Goal: Navigation & Orientation: Find specific page/section

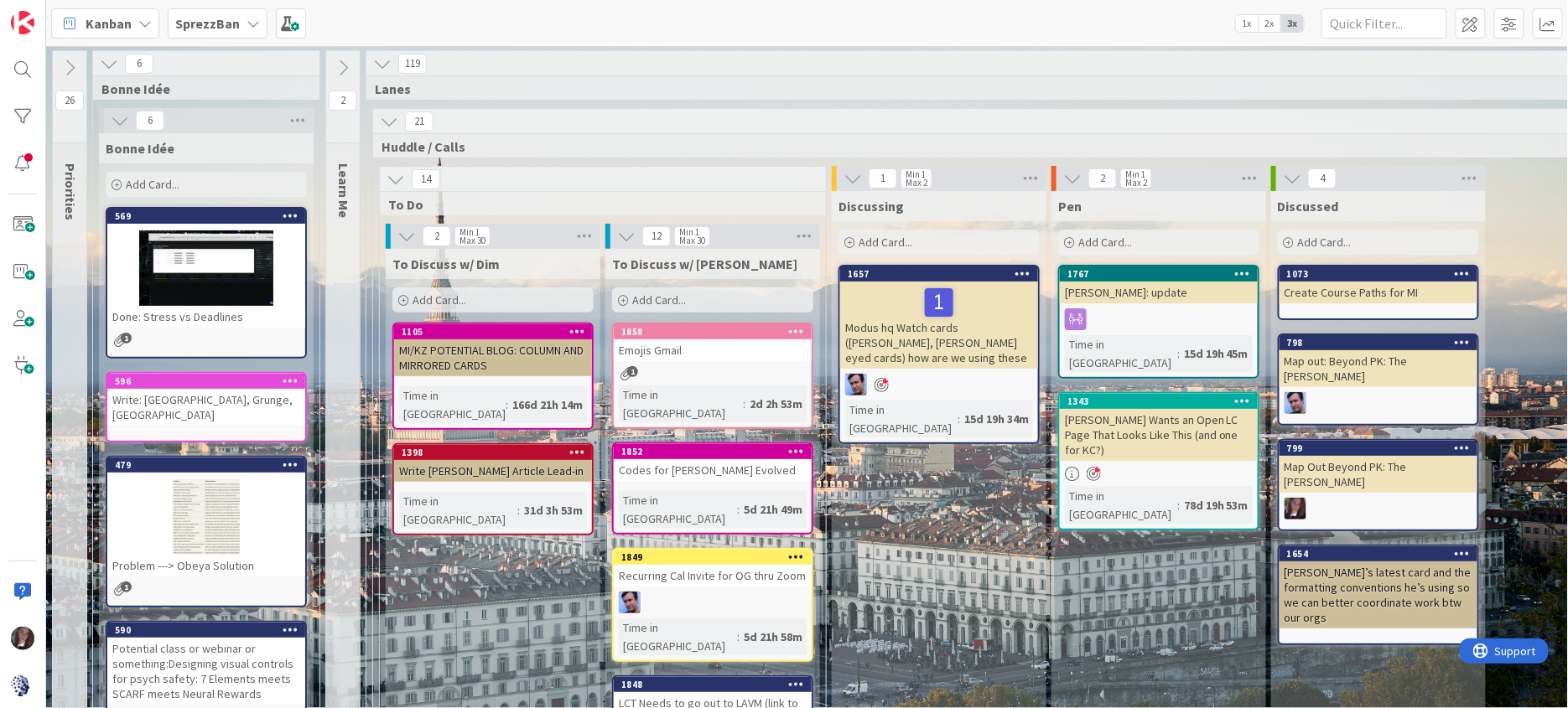
click at [213, 24] on b "SprezzBan" at bounding box center [208, 23] width 64 height 17
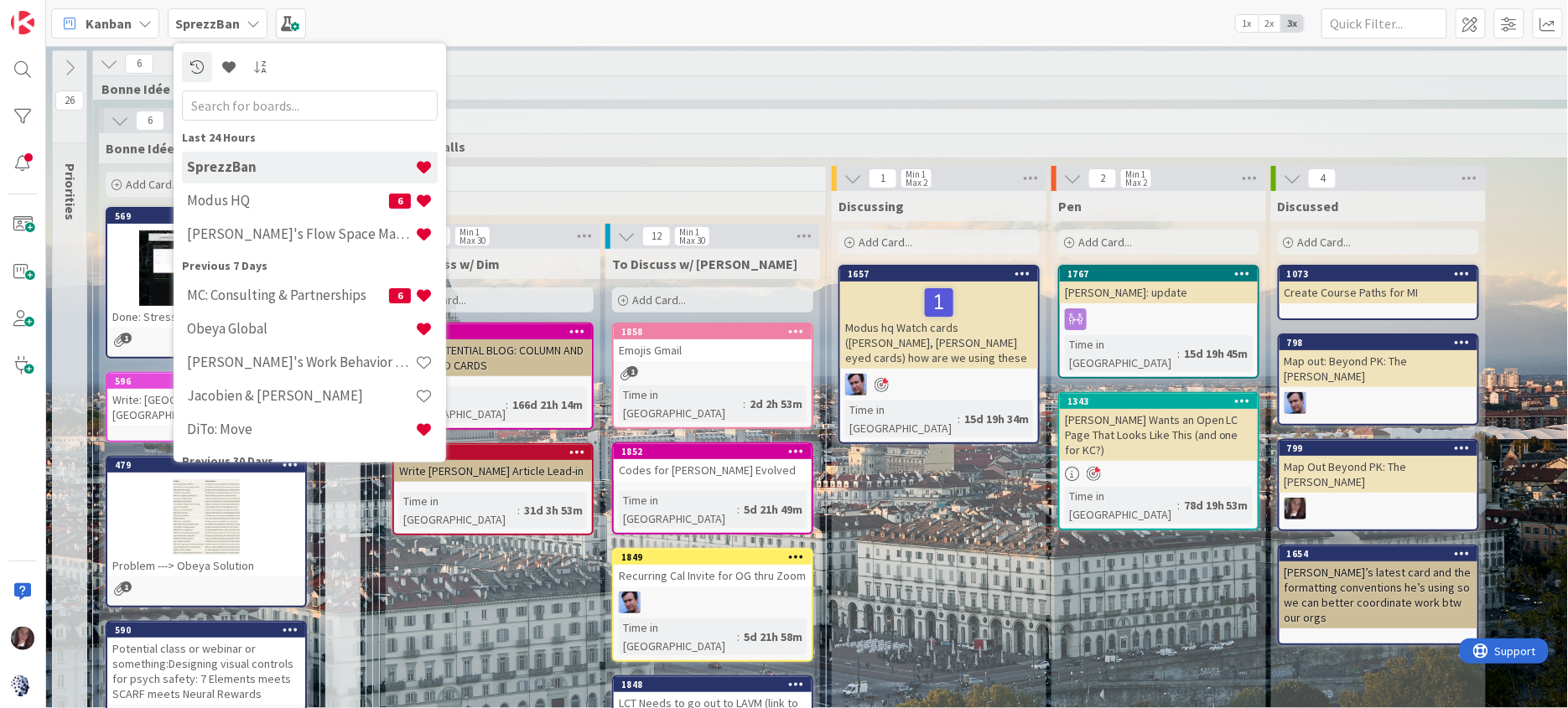
click at [222, 201] on h4 "Modus HQ" at bounding box center [288, 200] width 202 height 17
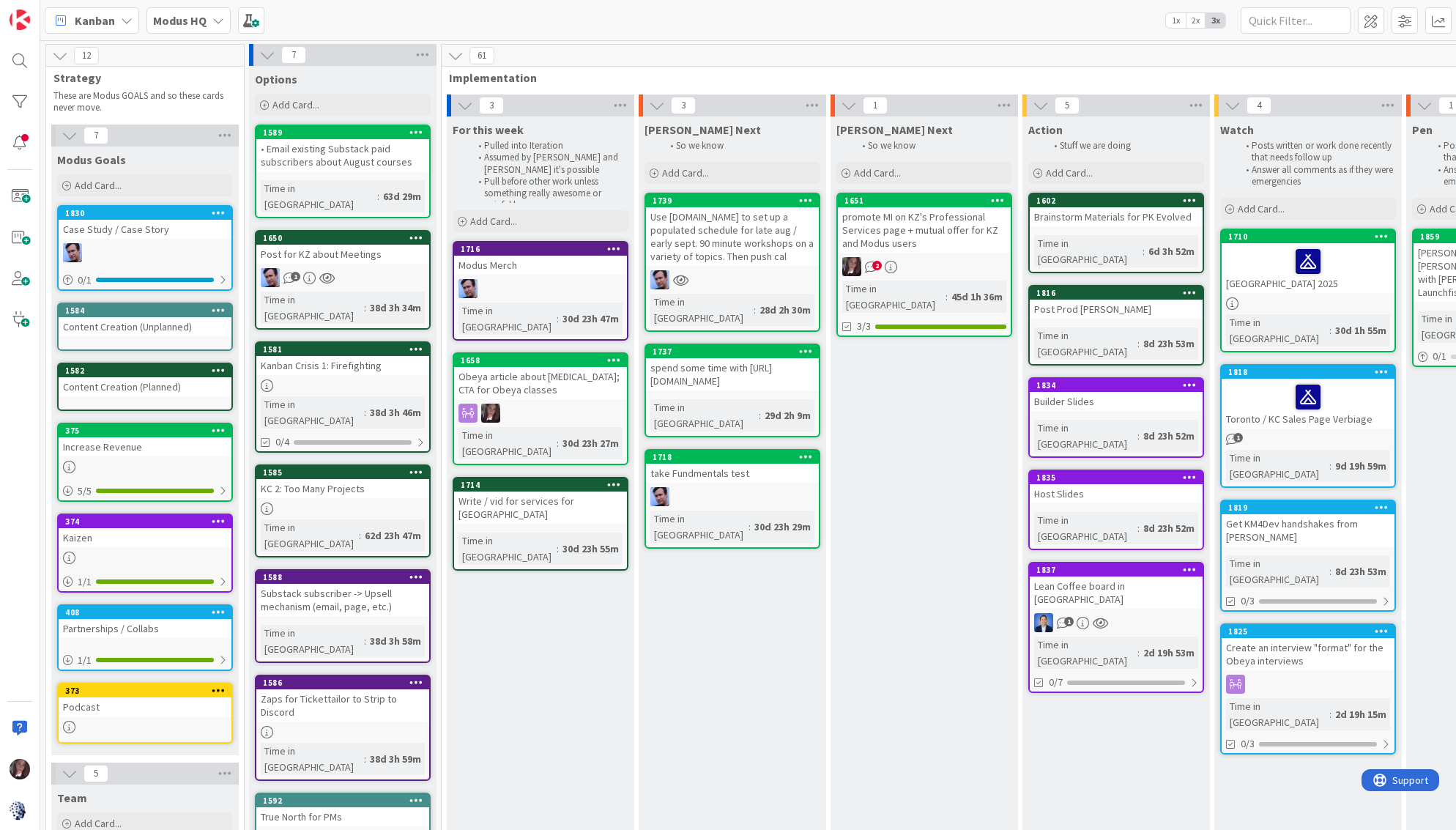
click at [1091, 562] on link "1837 Lean Coffee board in KZ 1 Time in Column : 2d 19h 53m 0/7" at bounding box center [1117, 627] width 176 height 131
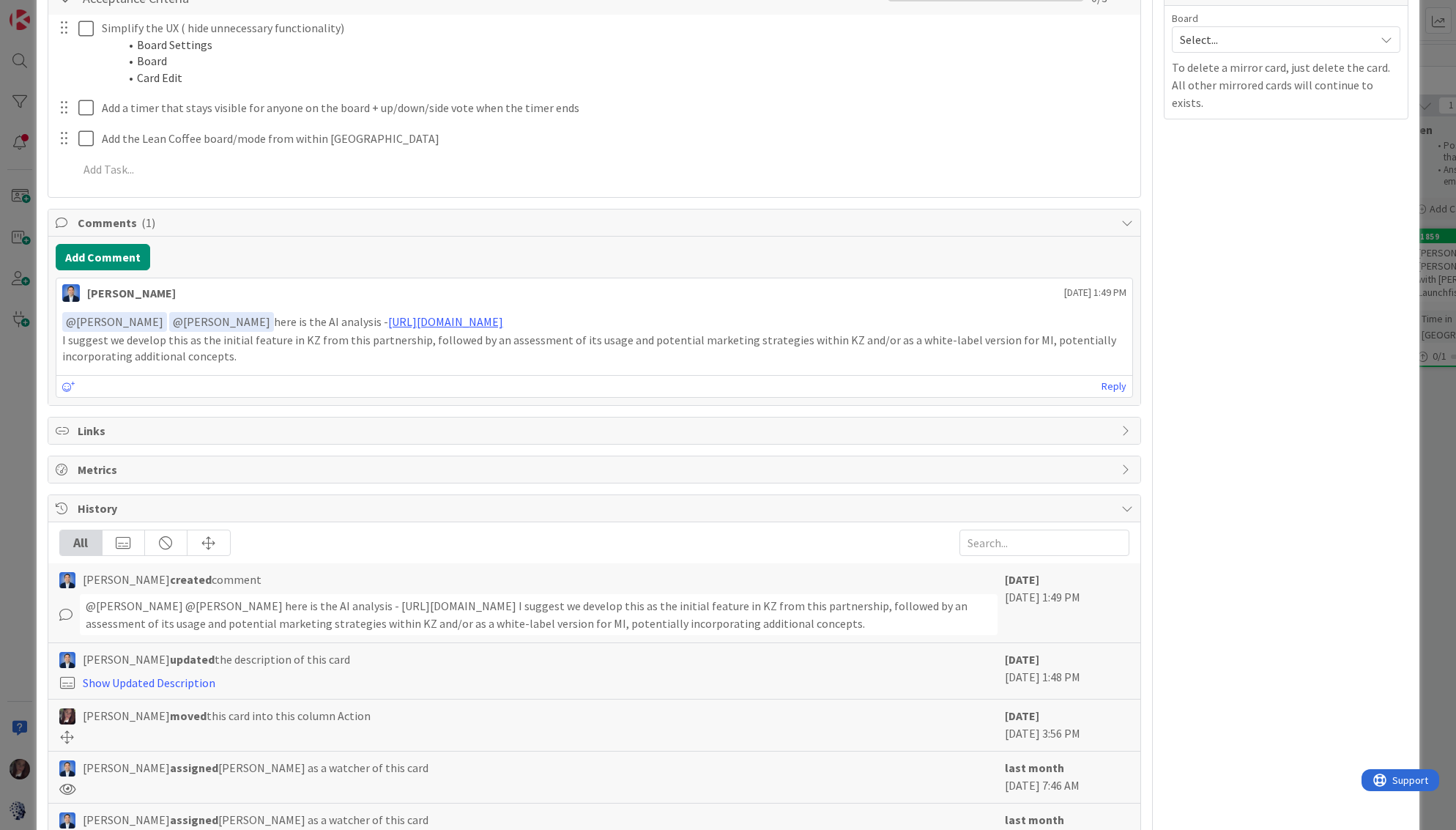
scroll to position [525, 0]
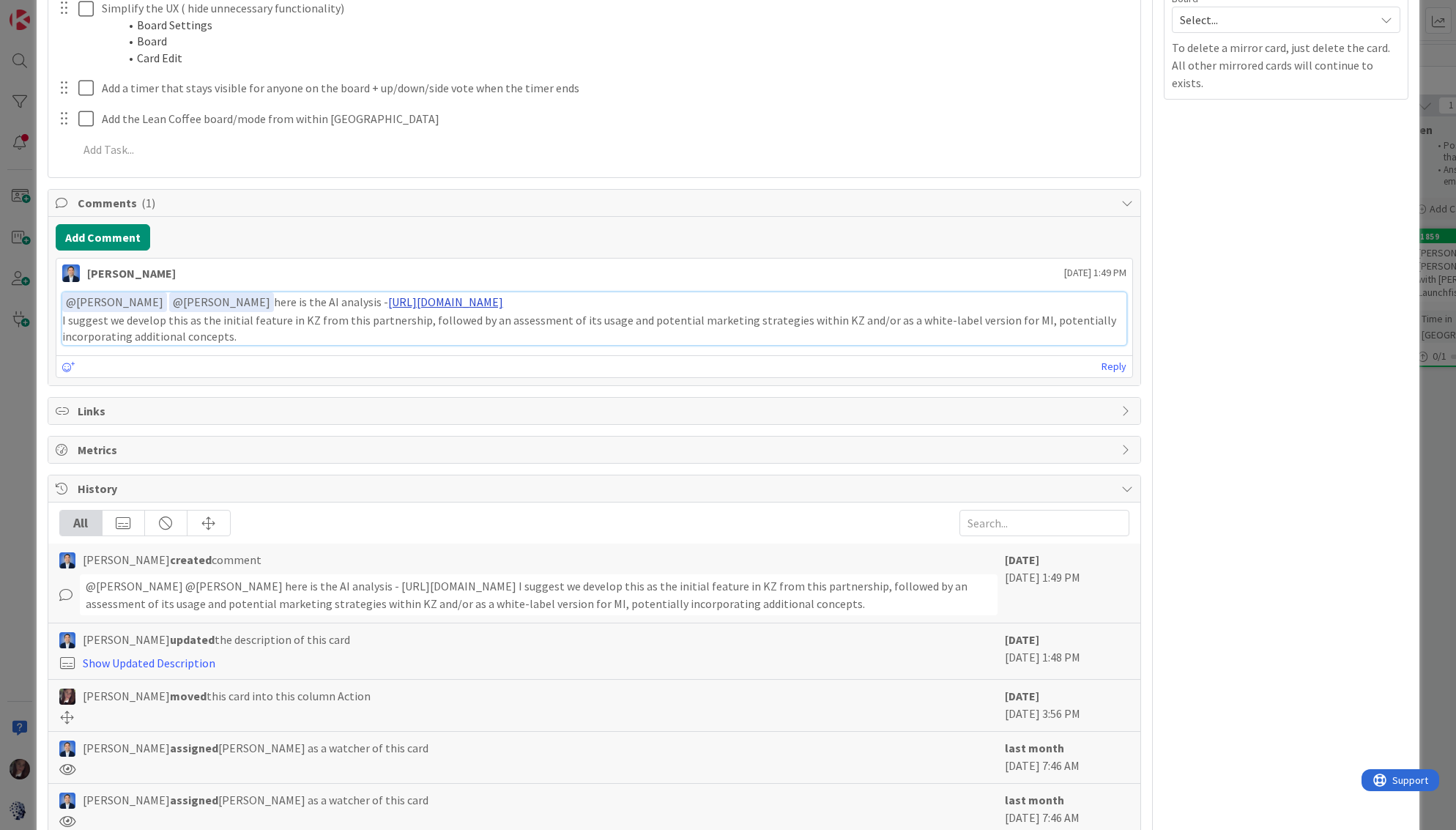
click at [497, 309] on link "https://chatgpt.com/share/68b72d74-7d28-800e-90ac-a3d648239e36" at bounding box center [446, 301] width 115 height 15
